Goal: Transaction & Acquisition: Purchase product/service

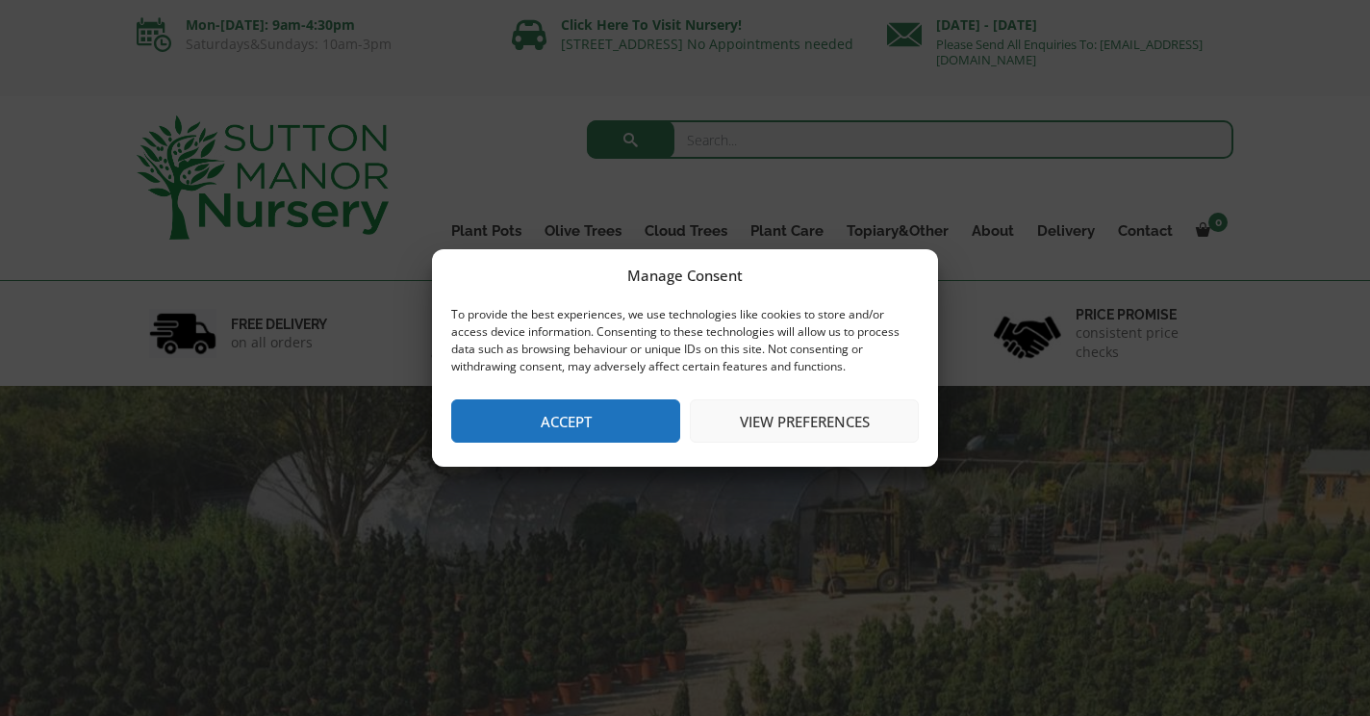
click at [614, 425] on button "Accept" at bounding box center [565, 420] width 229 height 43
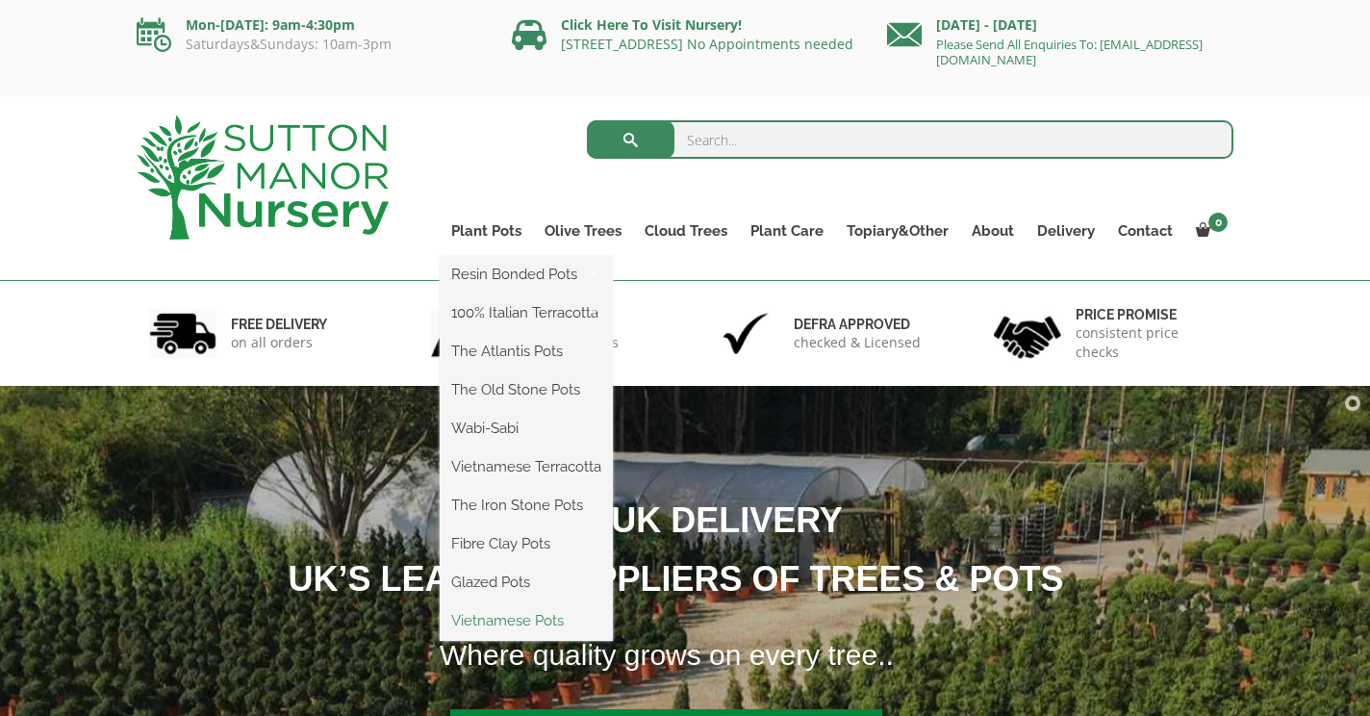
click at [503, 619] on link "Vietnamese Pots" at bounding box center [526, 620] width 173 height 29
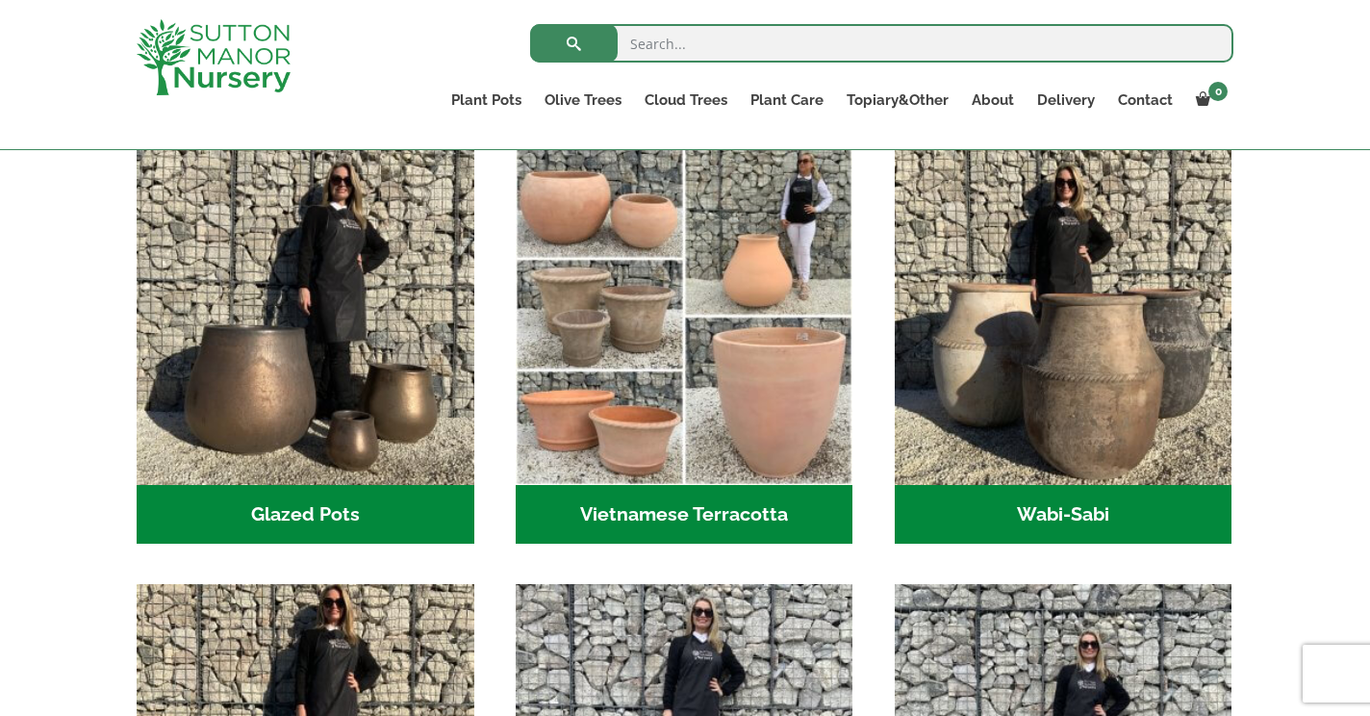
scroll to position [578, 0]
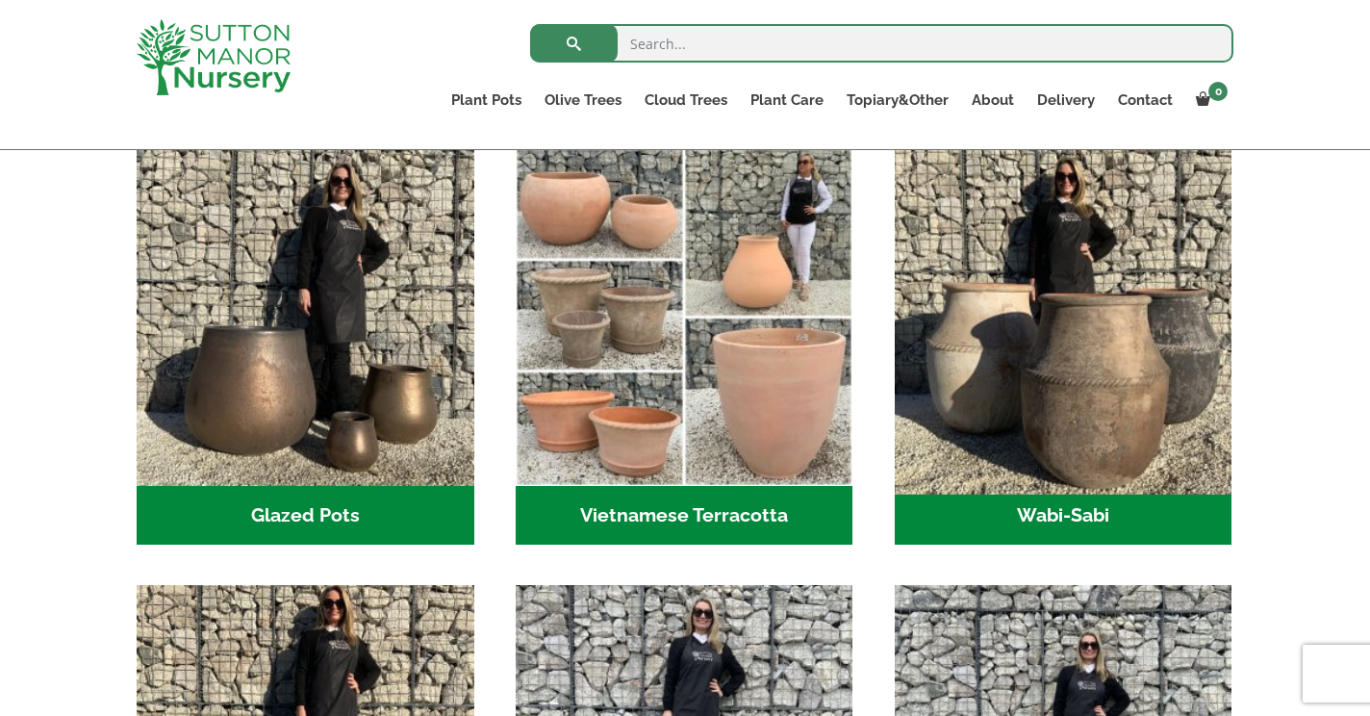
click at [1062, 368] on img "Visit product category Wabi-Sabi" at bounding box center [1063, 316] width 354 height 354
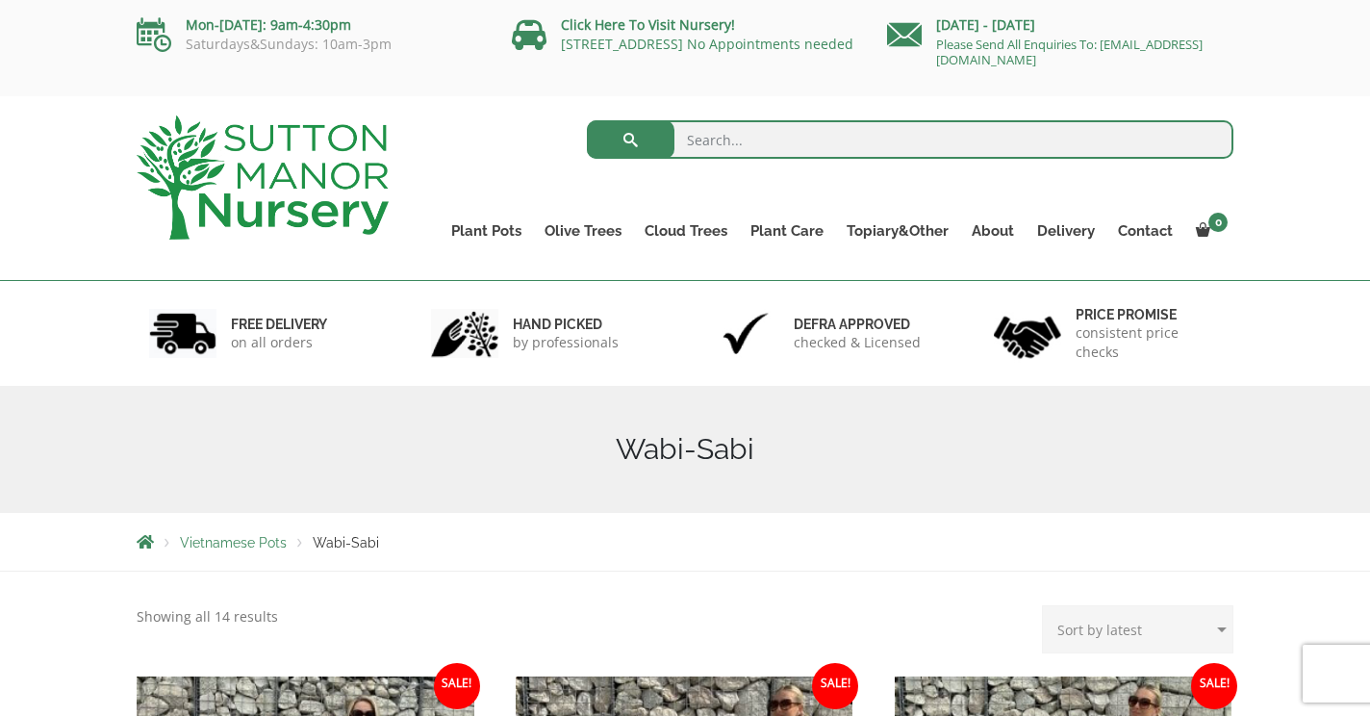
click at [302, 169] on img at bounding box center [263, 177] width 252 height 124
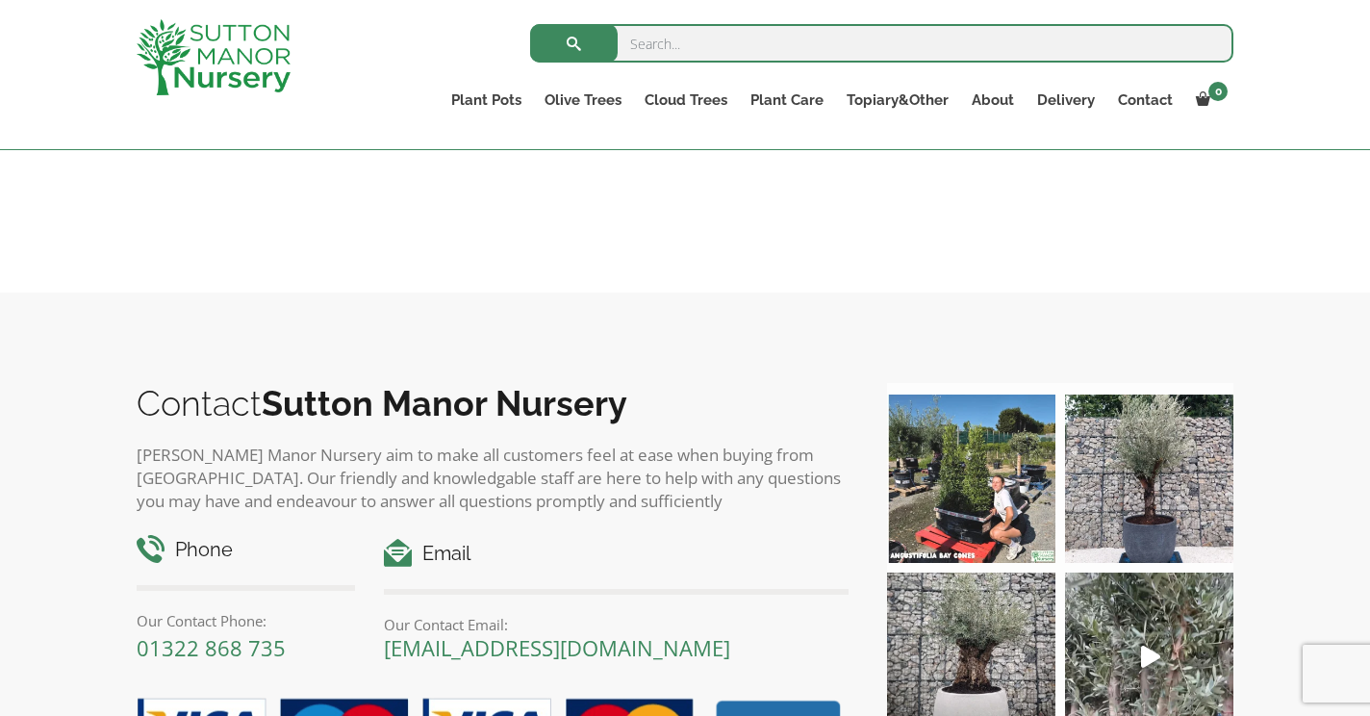
scroll to position [2650, 0]
